Goal: Task Accomplishment & Management: Use online tool/utility

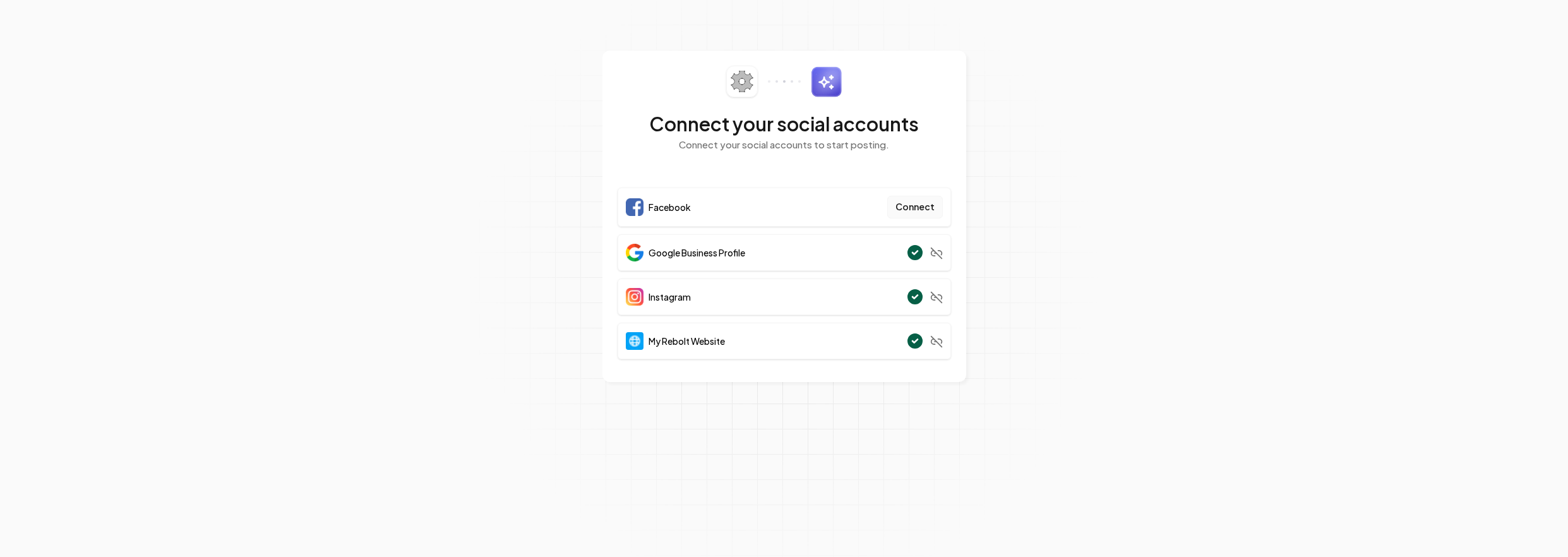
click at [924, 207] on button "Connect" at bounding box center [915, 206] width 56 height 22
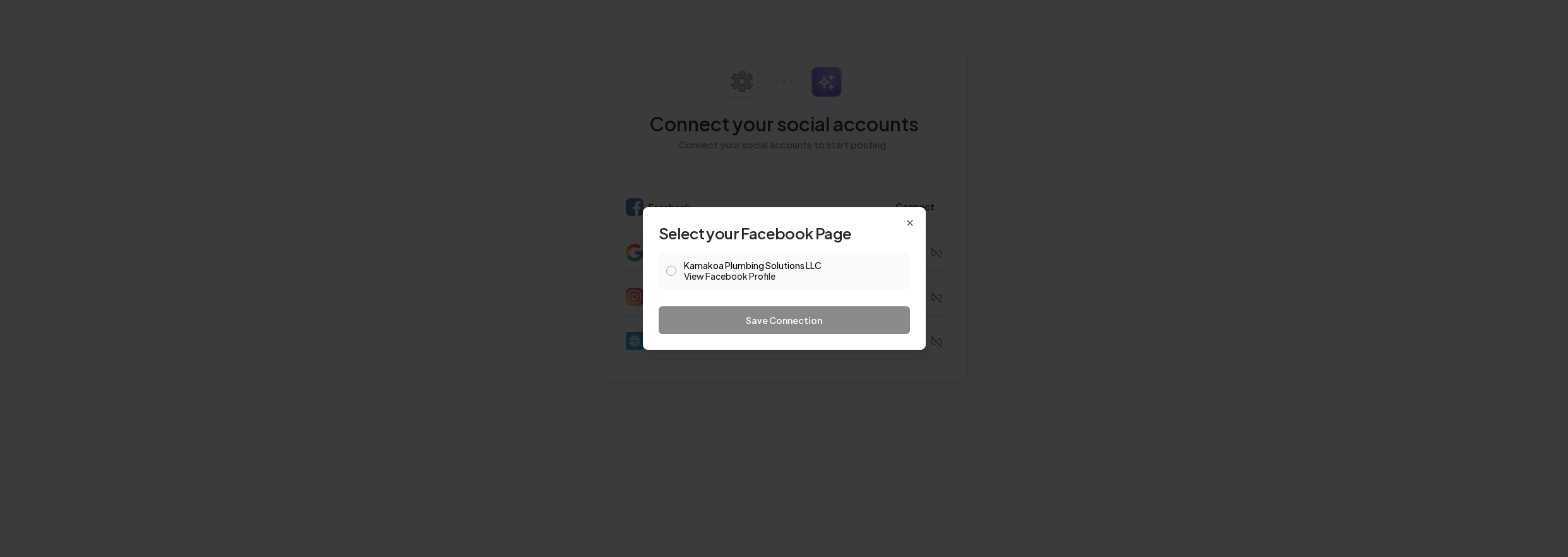
click at [674, 270] on button "Kamakoa Plumbing Solutions LLC View Facebook Profile" at bounding box center [671, 271] width 10 height 10
click at [746, 322] on button "Save Connection" at bounding box center [784, 319] width 251 height 28
